Goal: Consume media (video, audio): Consume media (video, audio)

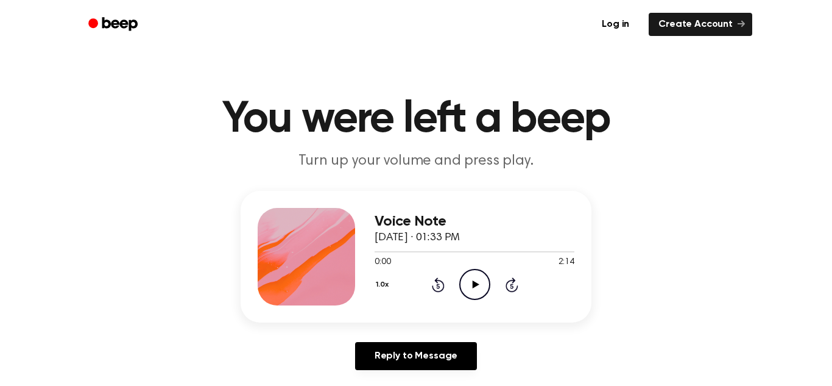
click at [479, 283] on icon "Play Audio" at bounding box center [474, 284] width 31 height 31
click at [479, 288] on icon "Play Audio" at bounding box center [474, 284] width 31 height 31
click at [472, 288] on icon at bounding box center [474, 284] width 5 height 8
click at [476, 289] on icon "Play Audio" at bounding box center [474, 284] width 31 height 31
click at [484, 285] on icon "Pause Audio" at bounding box center [474, 284] width 31 height 31
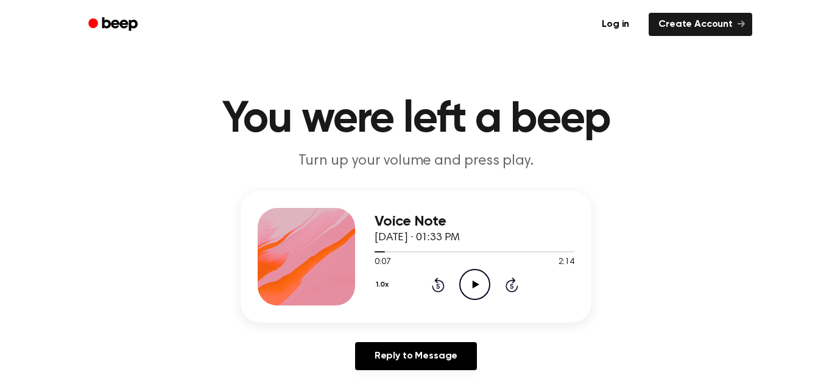
click at [477, 292] on icon "Play Audio" at bounding box center [474, 284] width 31 height 31
click at [493, 288] on div "1.0x Rewind 5 seconds Pause Audio Skip 5 seconds" at bounding box center [475, 284] width 200 height 31
click at [478, 282] on icon "Pause Audio" at bounding box center [474, 284] width 31 height 31
click at [472, 280] on icon "Play Audio" at bounding box center [474, 284] width 31 height 31
click at [467, 297] on circle at bounding box center [475, 284] width 30 height 30
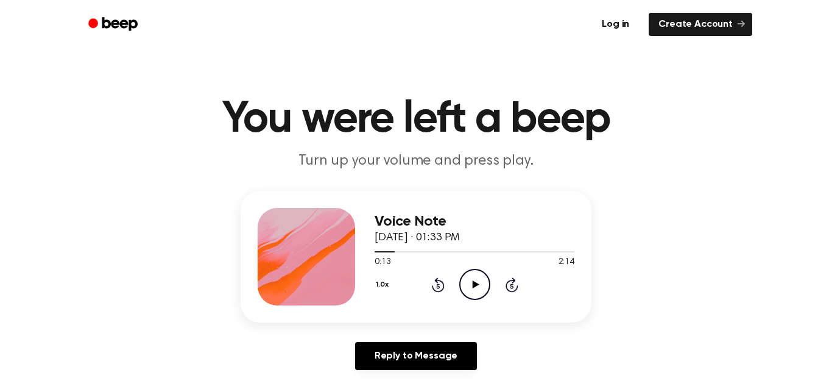
click at [467, 303] on div "Voice Note [DATE] · 01:33 PM 0:13 2:14 Your browser does not support the [objec…" at bounding box center [475, 256] width 200 height 97
click at [471, 288] on icon "Play Audio" at bounding box center [474, 284] width 31 height 31
click at [476, 286] on icon at bounding box center [474, 284] width 5 height 8
click at [478, 286] on icon "Play Audio" at bounding box center [474, 284] width 31 height 31
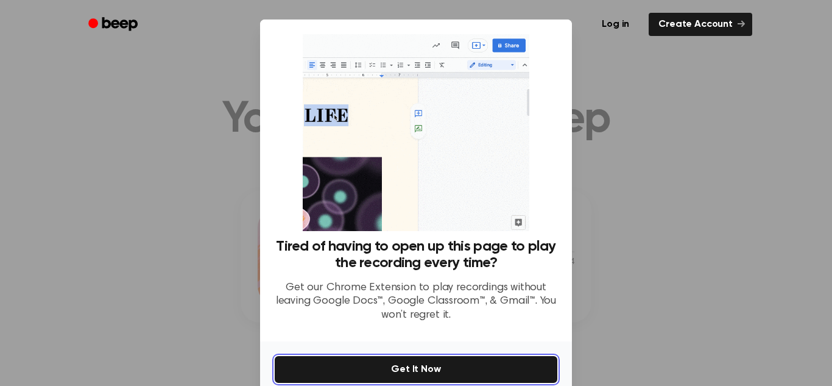
click at [514, 360] on button "Get It Now" at bounding box center [416, 369] width 283 height 27
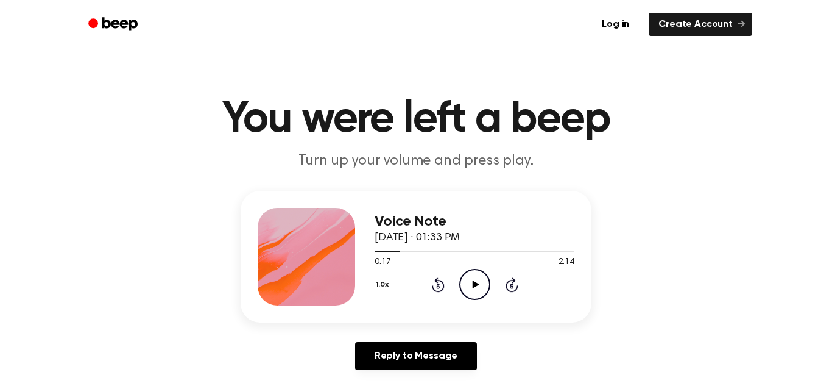
click at [470, 286] on icon "Play Audio" at bounding box center [474, 284] width 31 height 31
click at [473, 284] on icon at bounding box center [474, 284] width 5 height 8
